Goal: Task Accomplishment & Management: Complete application form

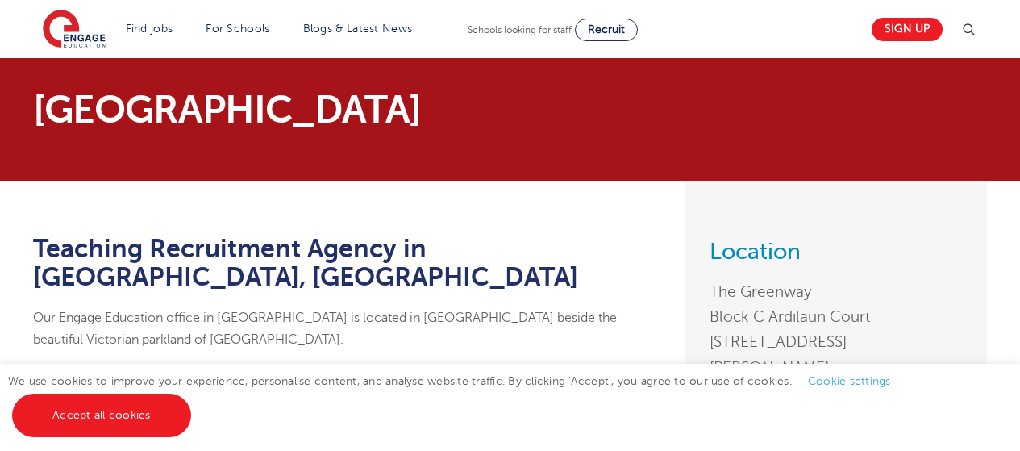
scroll to position [187, 0]
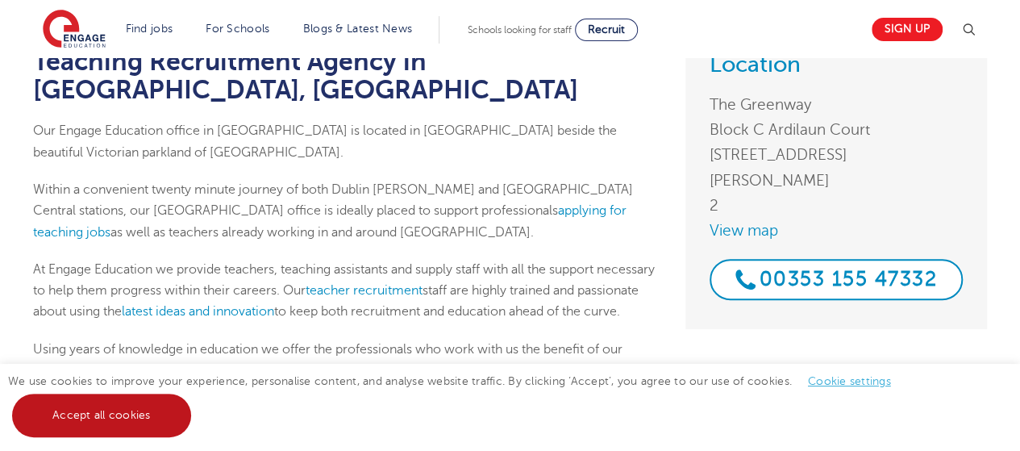
click at [158, 404] on link "Accept all cookies" at bounding box center [101, 416] width 179 height 44
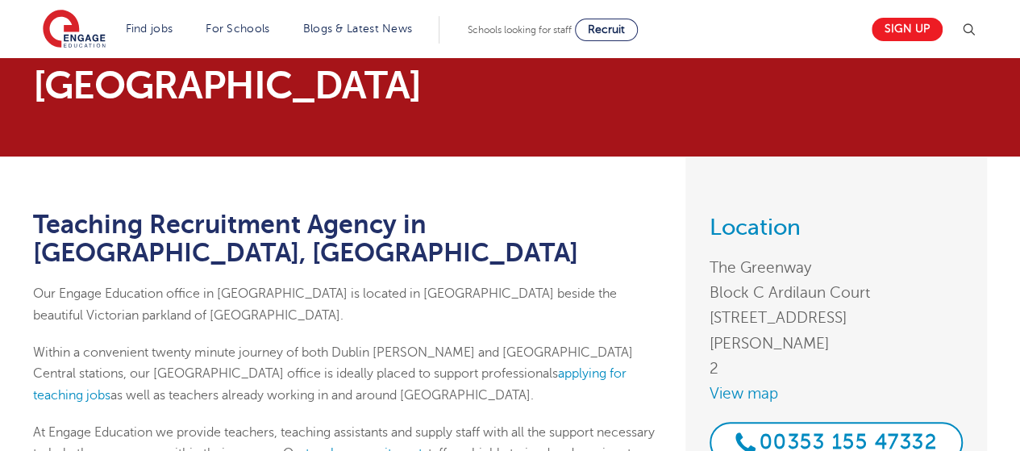
scroll to position [0, 0]
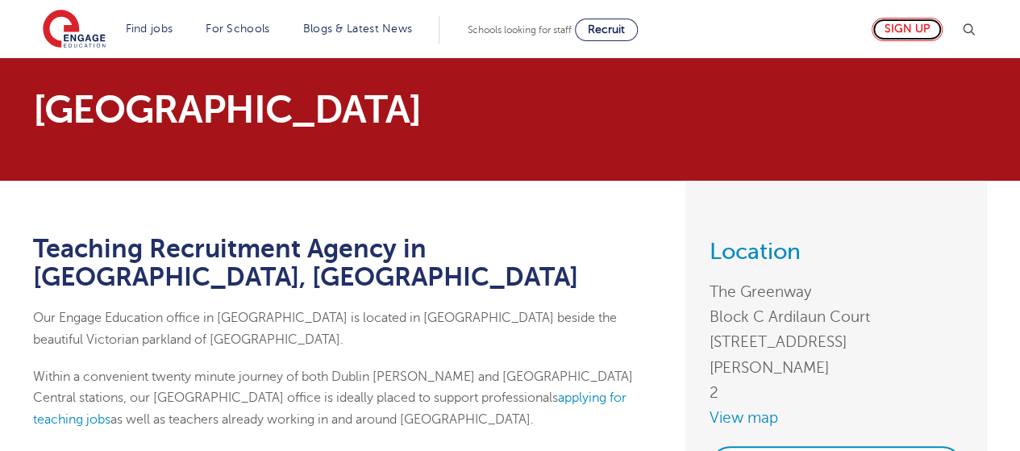
click at [910, 24] on link "Sign up" at bounding box center [907, 29] width 71 height 23
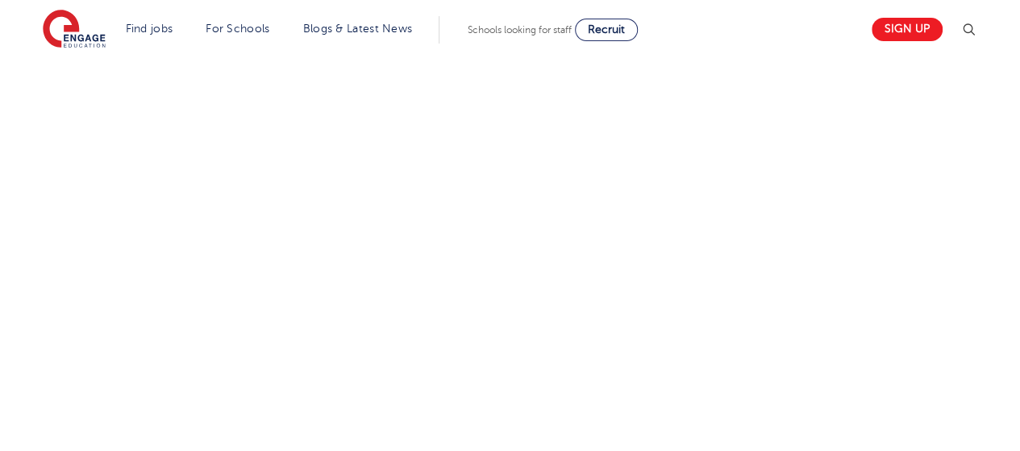
scroll to position [1083, 0]
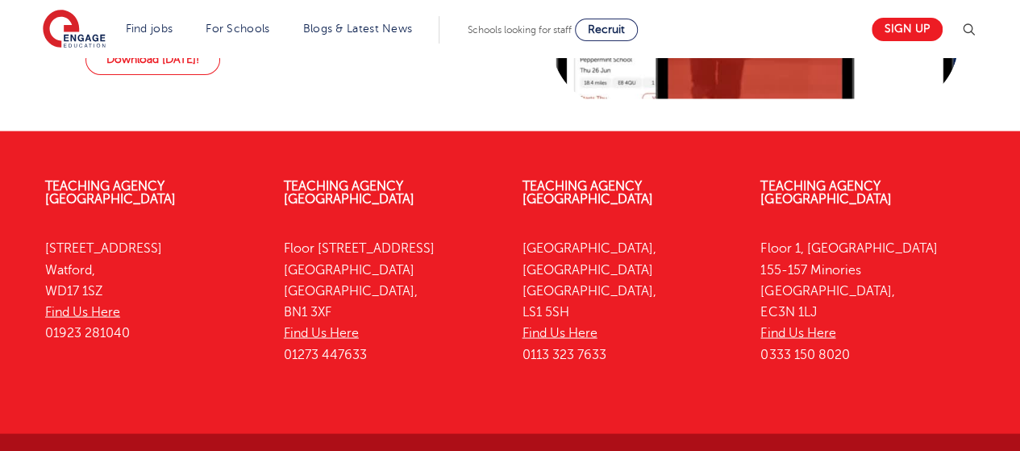
scroll to position [1336, 0]
